Goal: Task Accomplishment & Management: Manage account settings

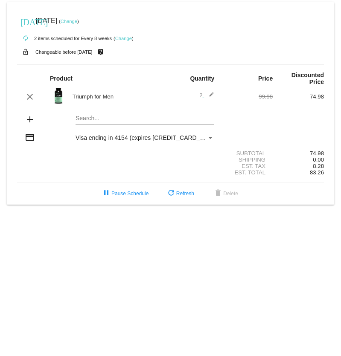
click at [124, 38] on link "Change" at bounding box center [123, 38] width 17 height 5
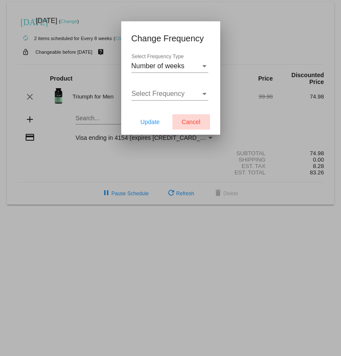
click at [199, 120] on span "Cancel" at bounding box center [191, 121] width 19 height 7
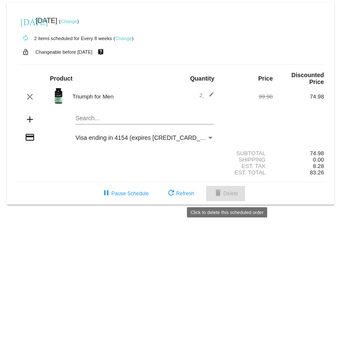
click at [222, 193] on mat-icon "delete" at bounding box center [218, 193] width 10 height 10
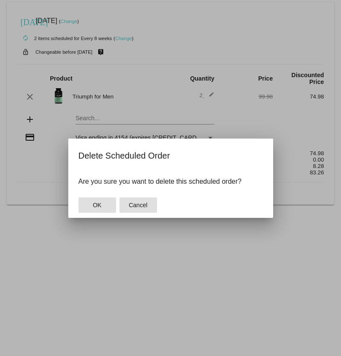
click at [136, 203] on span "Cancel" at bounding box center [138, 205] width 19 height 7
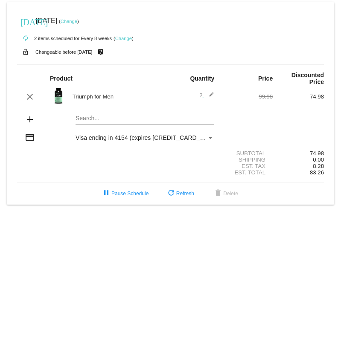
drag, startPoint x: 29, startPoint y: 95, endPoint x: 49, endPoint y: 220, distance: 126.9
click at [47, 225] on body "[DATE] [DATE] ( Change ) autorenew 2 items scheduled for Every 8 weeks ( Change…" at bounding box center [170, 178] width 341 height 356
click at [81, 118] on mat-card "[DATE] [DATE] ( Change ) autorenew 2 items scheduled for Every 8 weeks ( Change…" at bounding box center [170, 103] width 327 height 202
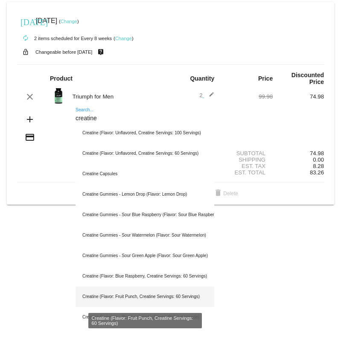
type input "creatine"
click at [158, 299] on div "Creatine (Flavor: Fruit Punch, Creatine Servings: 60 Servings)" at bounding box center [144, 296] width 139 height 20
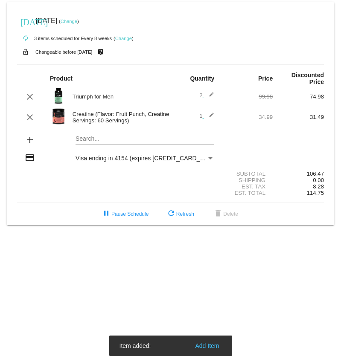
click at [211, 113] on mat-icon "edit" at bounding box center [209, 117] width 10 height 10
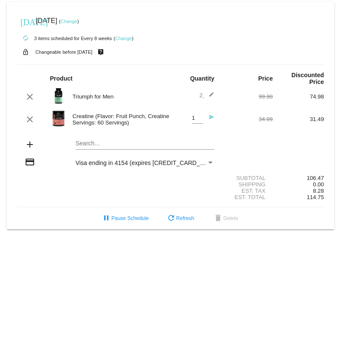
click at [200, 114] on div "1 Quantity" at bounding box center [197, 116] width 11 height 16
type input "2"
click at [200, 116] on input "2" at bounding box center [197, 118] width 11 height 6
click at [163, 269] on body "[DATE] [DATE] ( Change ) autorenew 3 items scheduled for Every 8 weeks ( Change…" at bounding box center [170, 178] width 341 height 356
click at [211, 116] on mat-icon "send" at bounding box center [209, 119] width 10 height 10
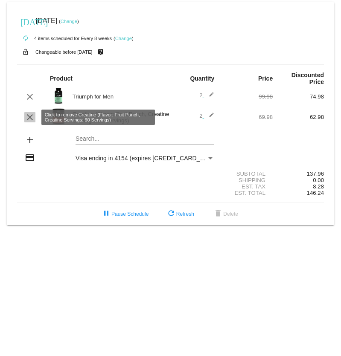
click at [31, 119] on mat-icon "clear" at bounding box center [30, 117] width 10 height 10
